Goal: Task Accomplishment & Management: Use online tool/utility

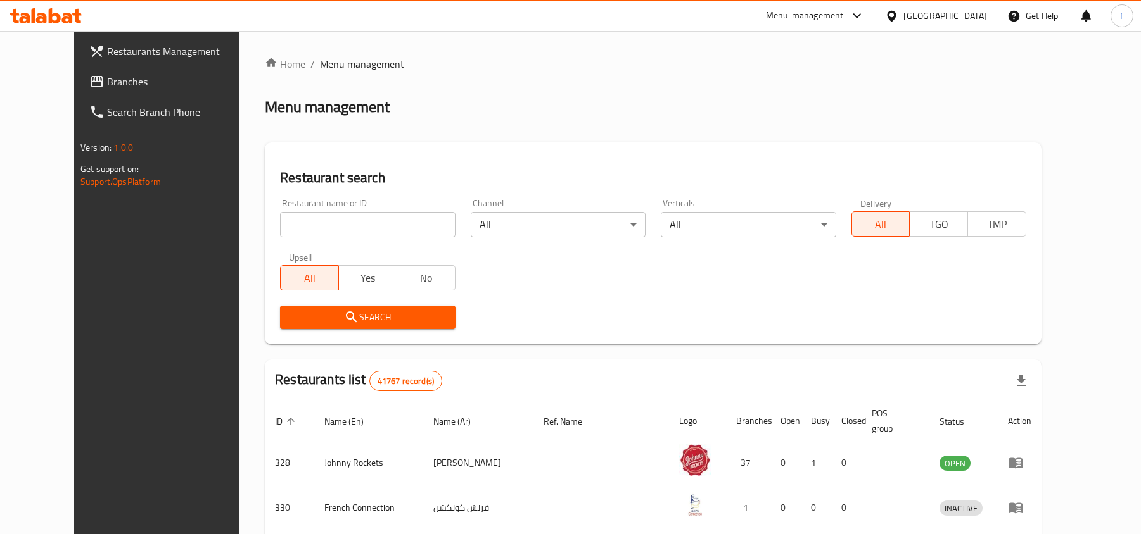
click at [446, 99] on div "Menu management" at bounding box center [653, 107] width 776 height 20
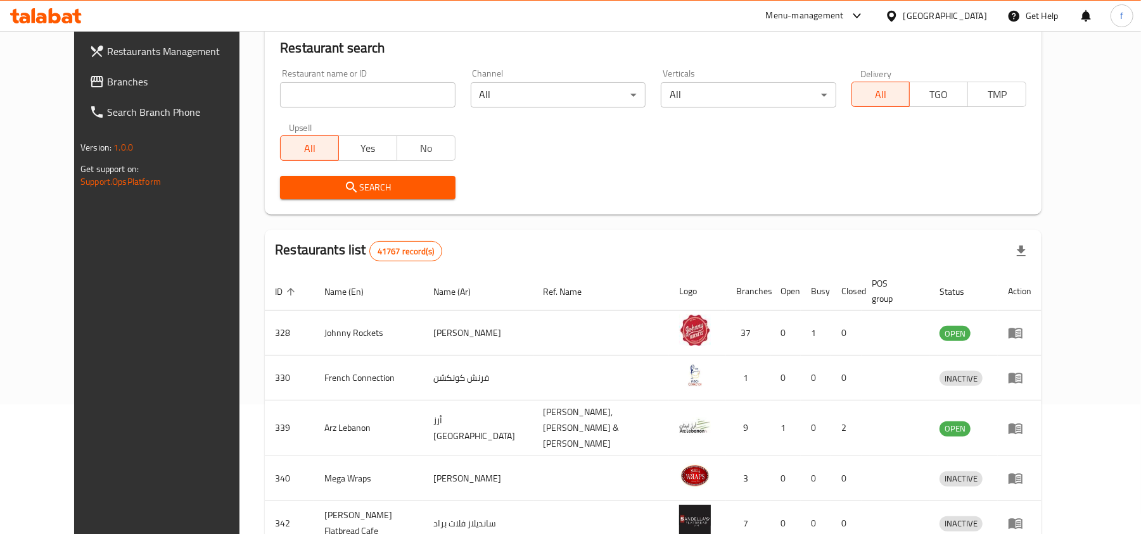
scroll to position [168, 0]
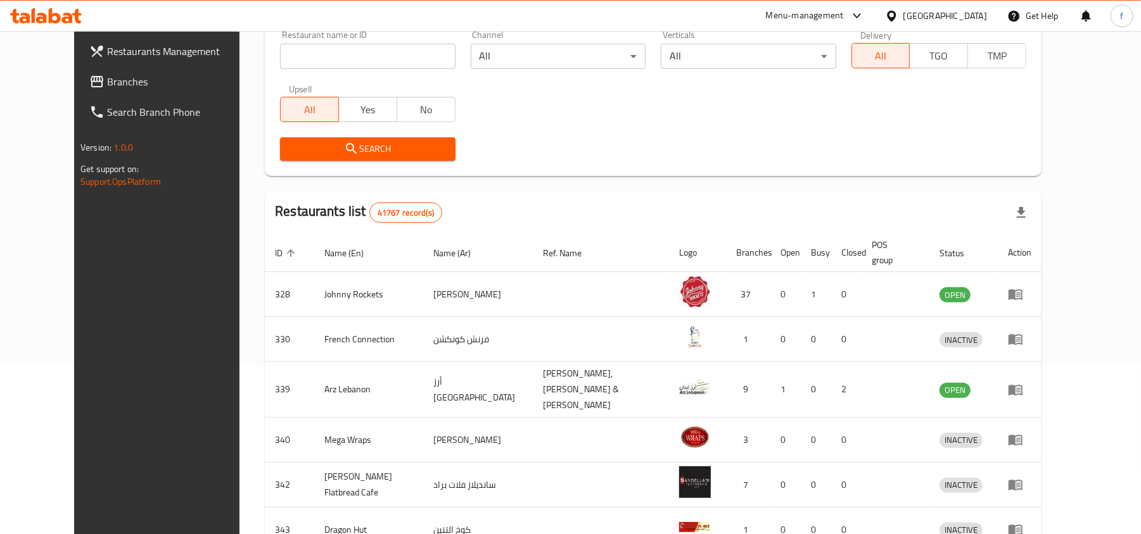
click at [294, 35] on div "Restaurant name or ID Restaurant name or ID" at bounding box center [367, 49] width 175 height 39
click at [294, 51] on input "search" at bounding box center [367, 56] width 175 height 25
type input "23333"
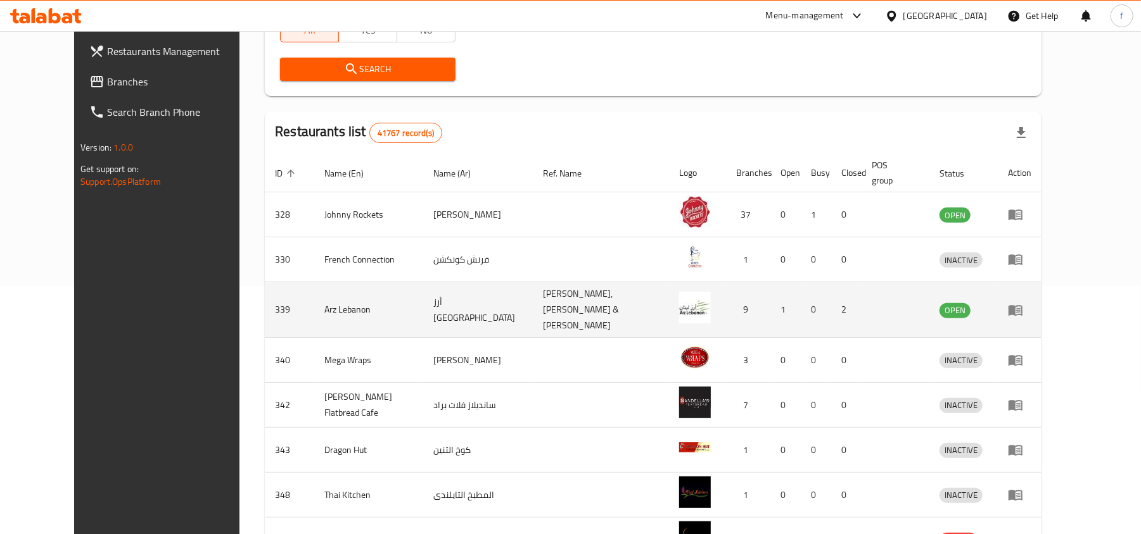
scroll to position [84, 0]
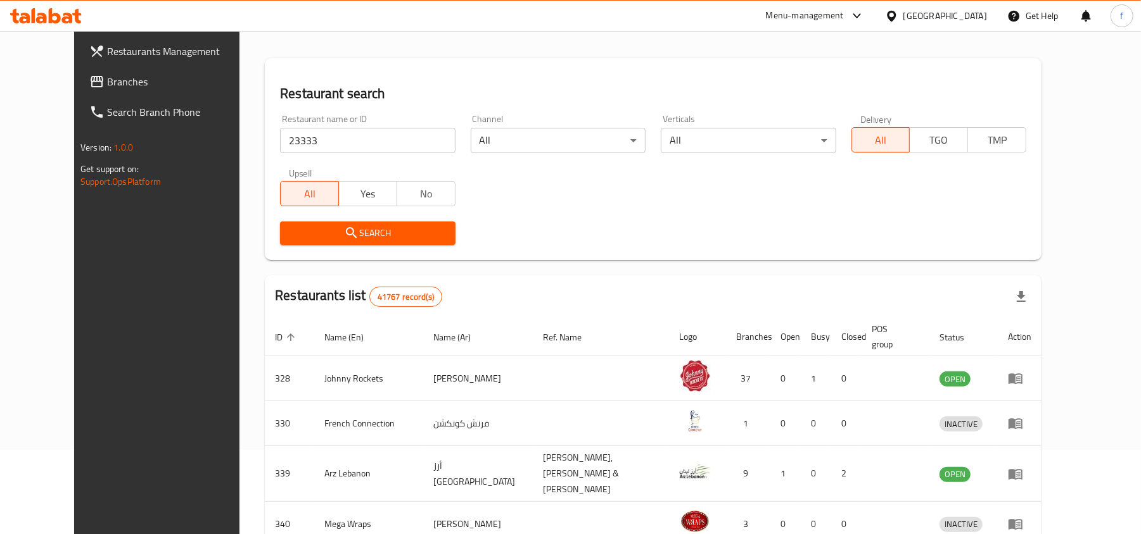
click at [366, 248] on div "Search" at bounding box center [367, 233] width 190 height 39
click at [366, 238] on span "Search" at bounding box center [367, 233] width 155 height 16
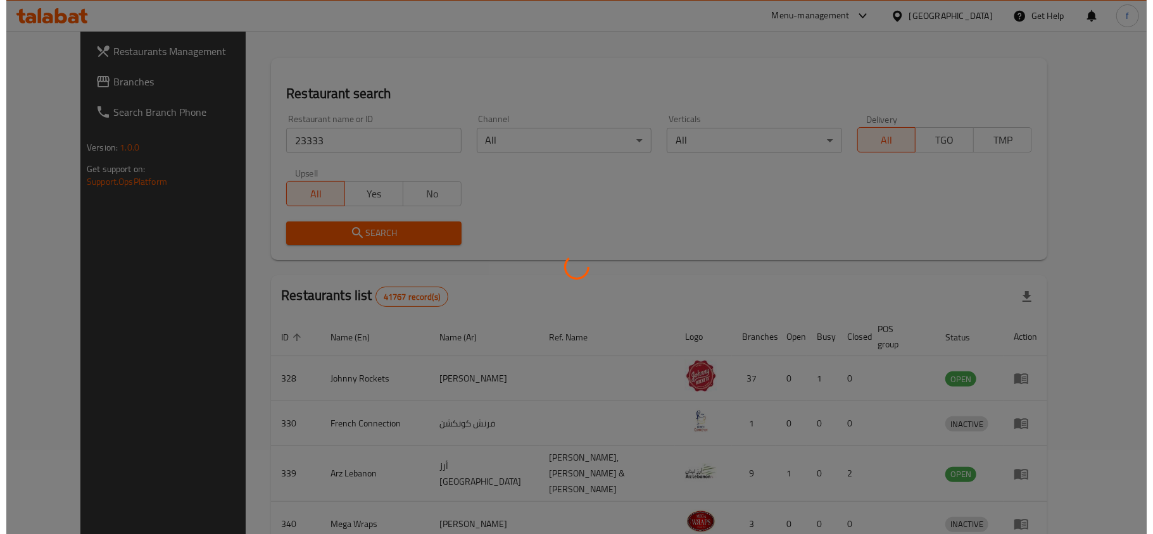
scroll to position [0, 0]
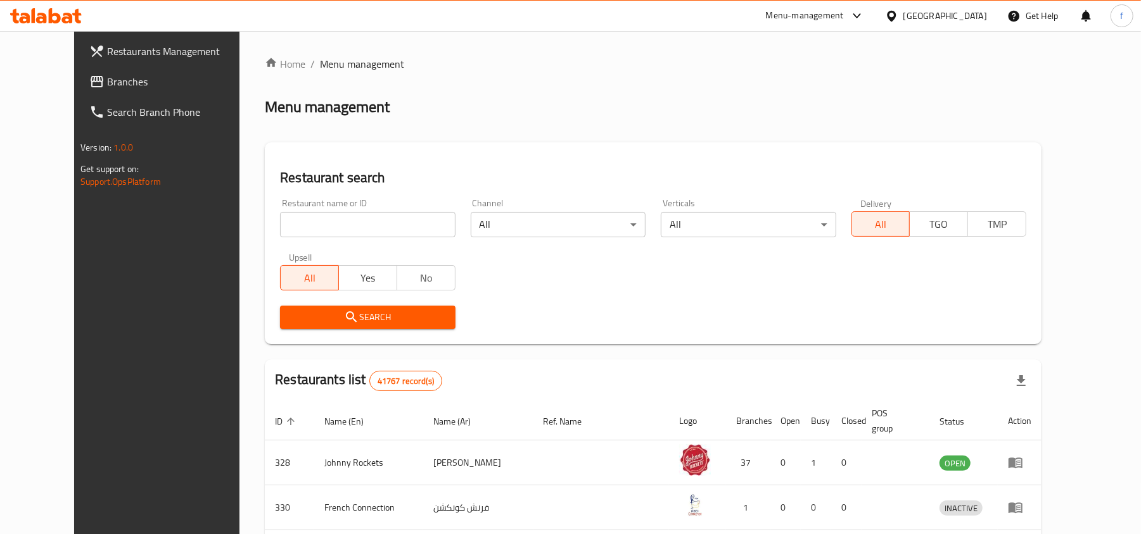
click at [642, 327] on div "Search" at bounding box center [652, 317] width 761 height 39
